Goal: Task Accomplishment & Management: Use online tool/utility

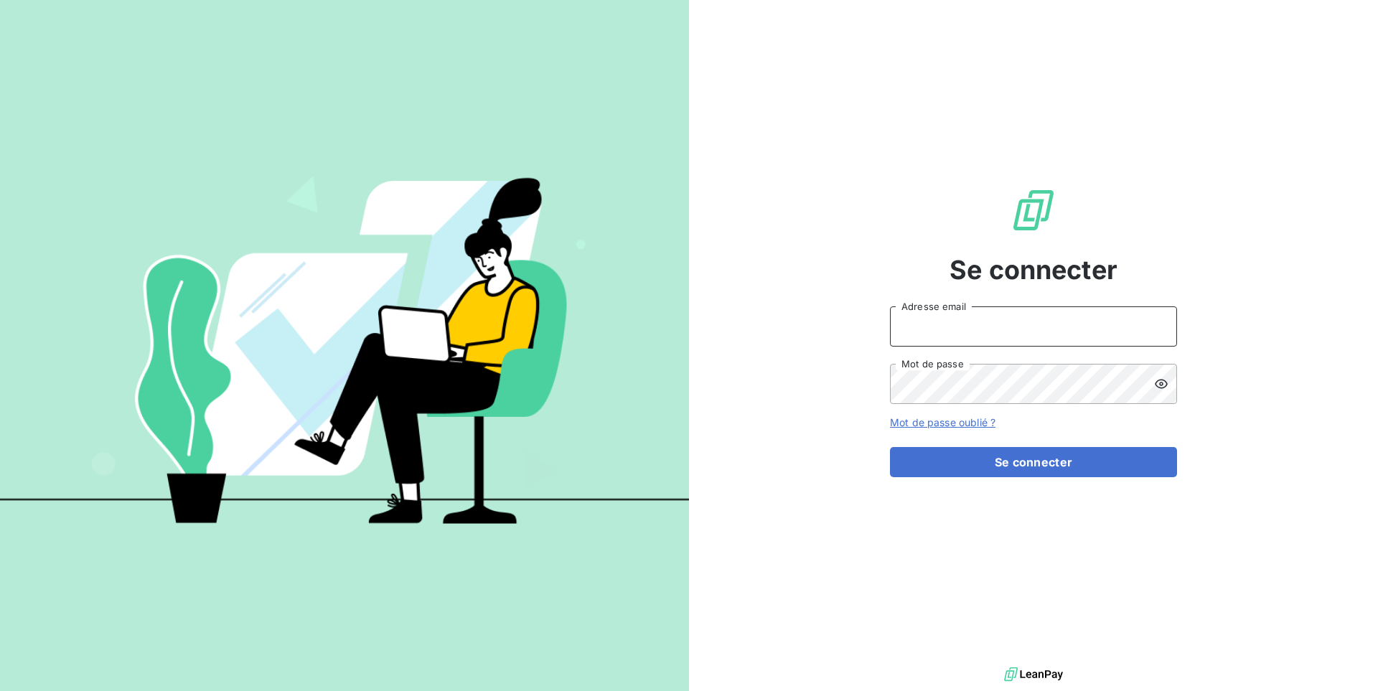
click at [1033, 318] on input "Adresse email" at bounding box center [1033, 326] width 287 height 40
paste input "a2pcomptabilite"
type input "admin@a2pcomptabilite"
click at [890, 447] on button "Se connecter" at bounding box center [1033, 462] width 287 height 30
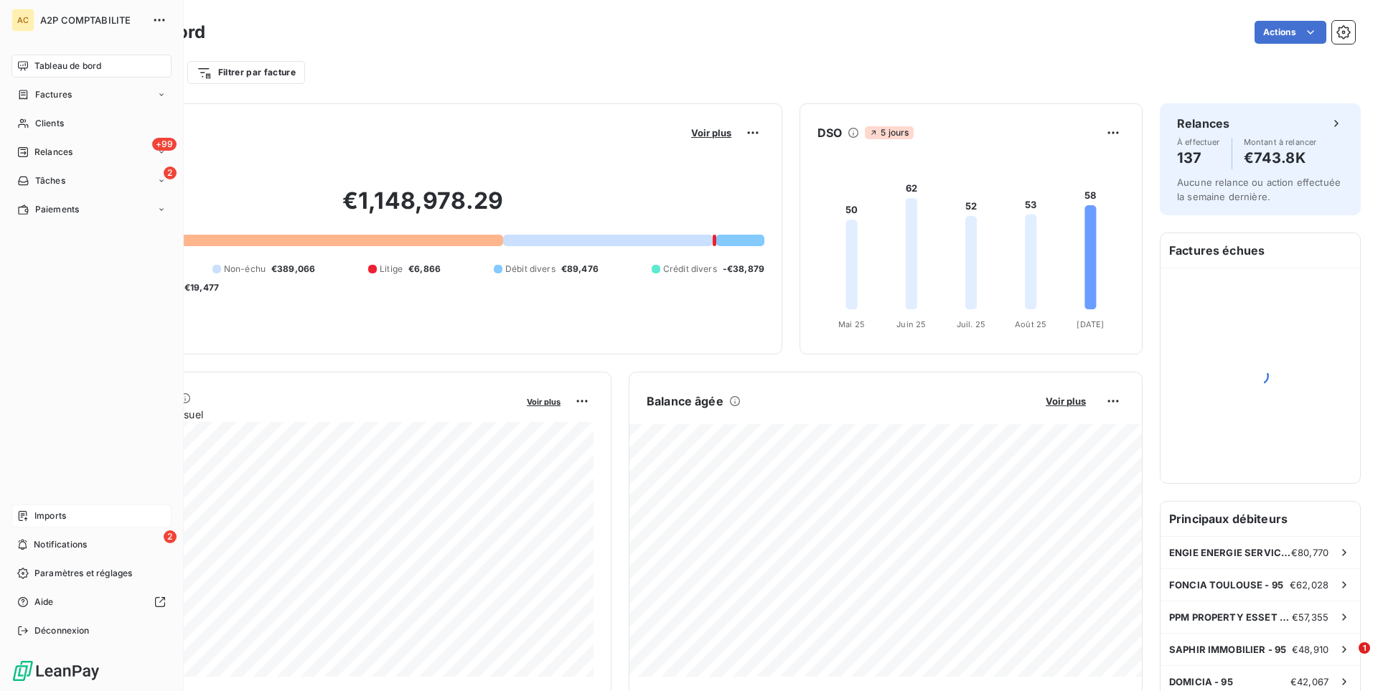
click at [36, 512] on span "Imports" at bounding box center [50, 516] width 32 height 13
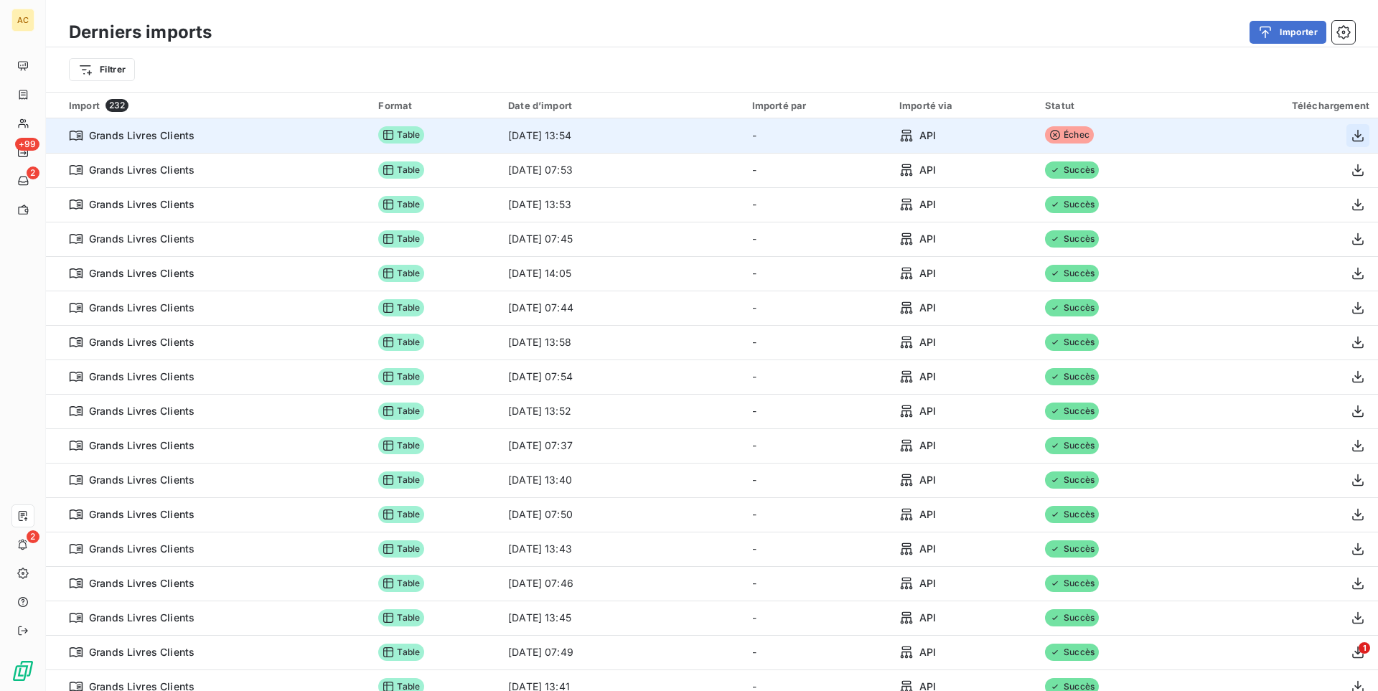
click at [1356, 136] on icon "button" at bounding box center [1358, 135] width 14 height 14
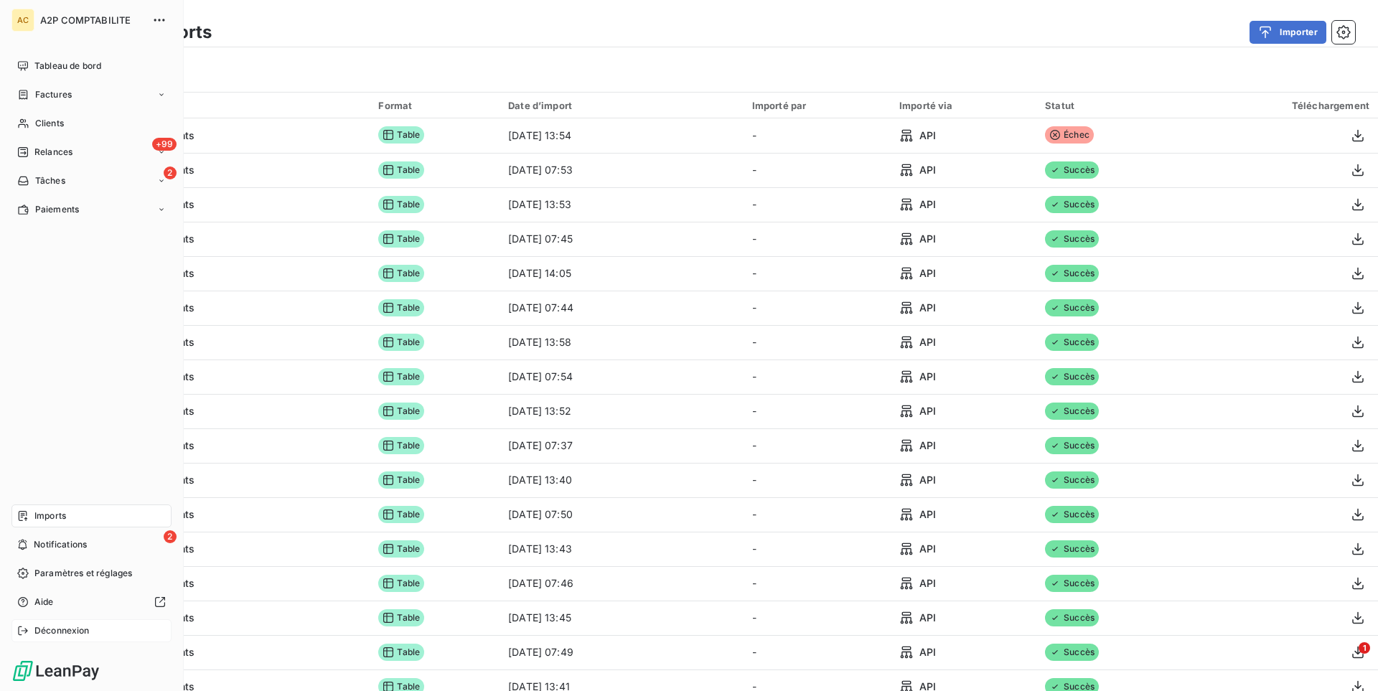
click at [85, 632] on span "Déconnexion" at bounding box center [61, 630] width 55 height 13
